Goal: Task Accomplishment & Management: Manage account settings

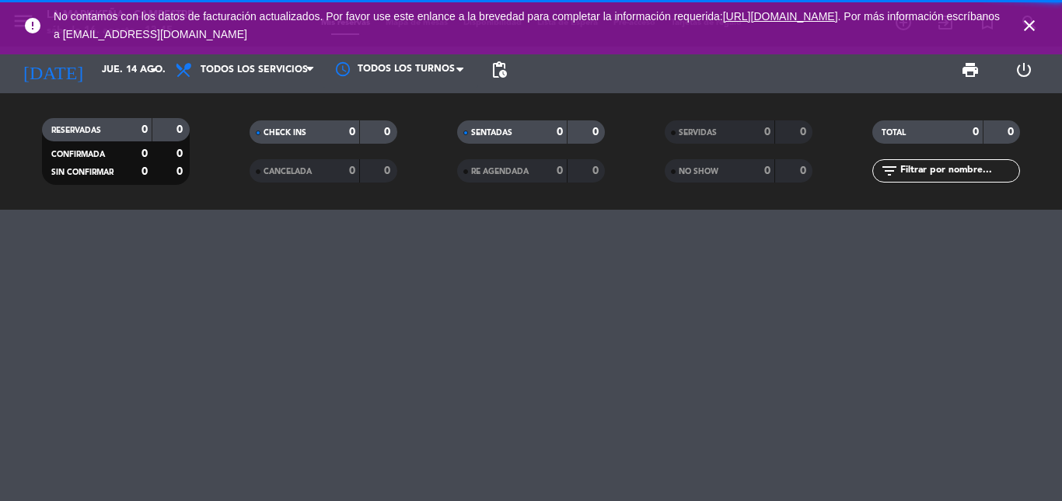
click at [1024, 26] on icon "close" at bounding box center [1029, 25] width 19 height 19
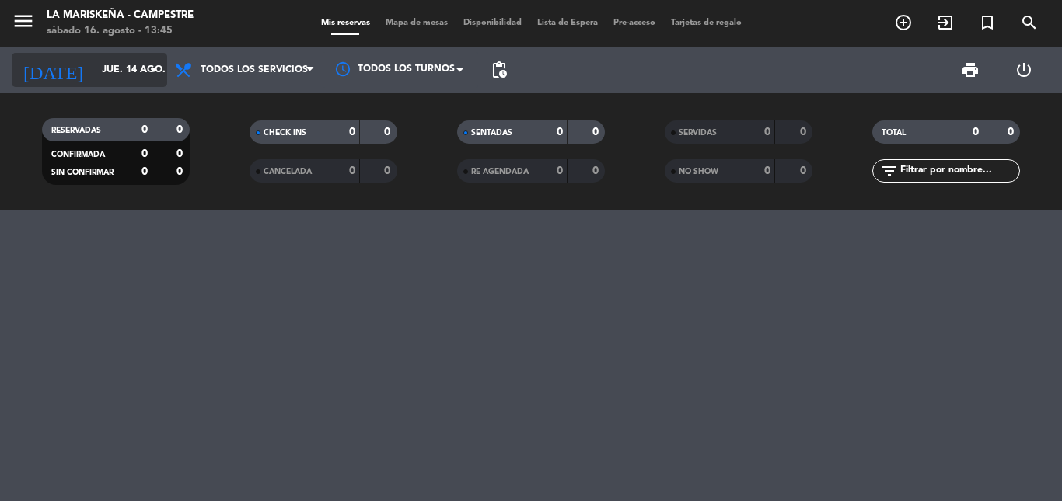
click at [110, 65] on input "jue. 14 ago." at bounding box center [159, 70] width 131 height 26
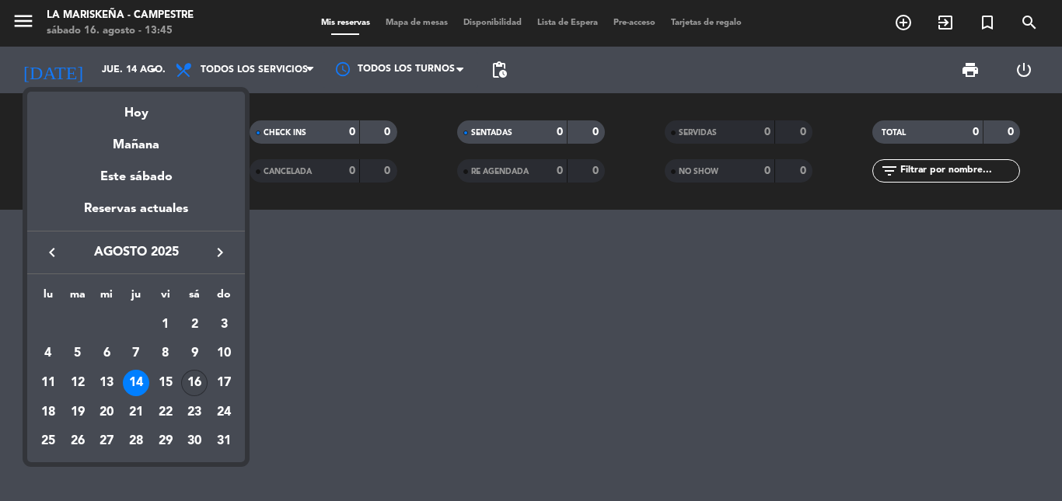
click at [190, 396] on div "16" at bounding box center [194, 383] width 26 height 26
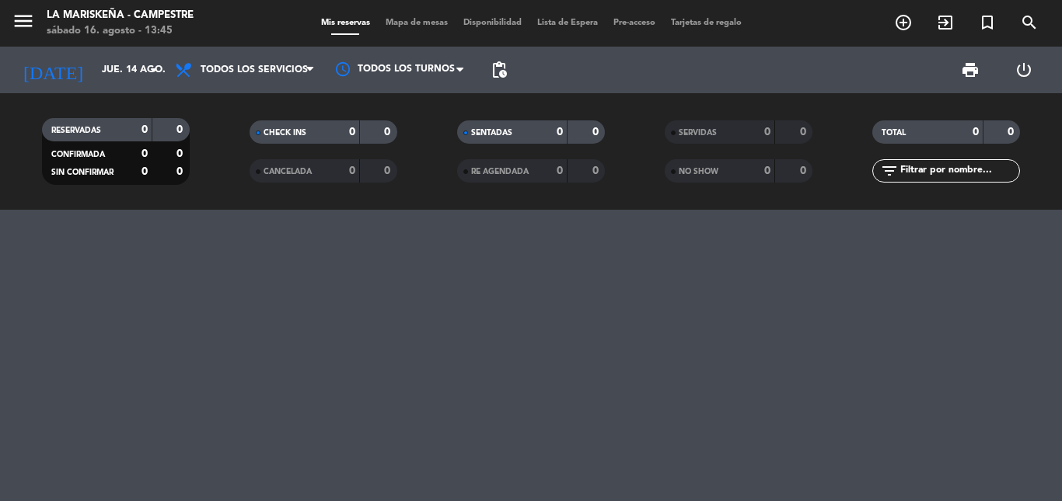
type input "sáb. 16 ago."
click at [44, 29] on span "menu" at bounding box center [29, 23] width 35 height 37
click at [37, 27] on span "menu" at bounding box center [29, 23] width 35 height 37
click at [34, 26] on icon "menu" at bounding box center [23, 20] width 23 height 23
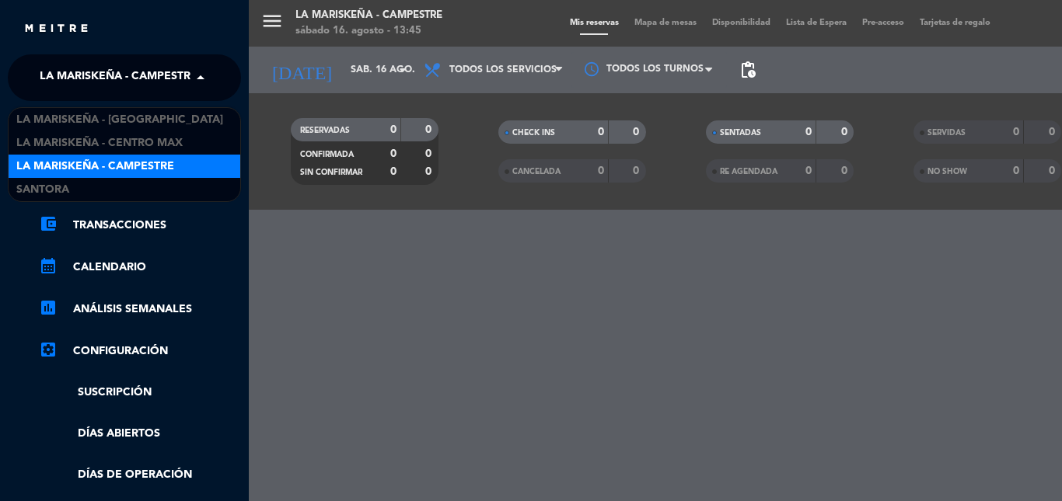
click at [154, 71] on span "La Mariskeña - Campestre" at bounding box center [119, 77] width 158 height 33
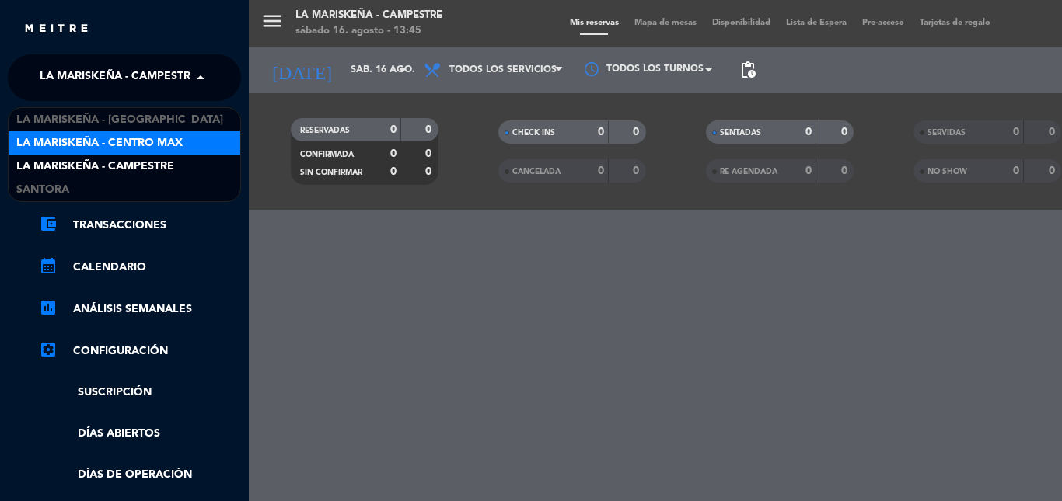
click at [152, 152] on div "La Mariskeña - Centro Max" at bounding box center [125, 142] width 232 height 23
